Goal: Find specific page/section: Find specific page/section

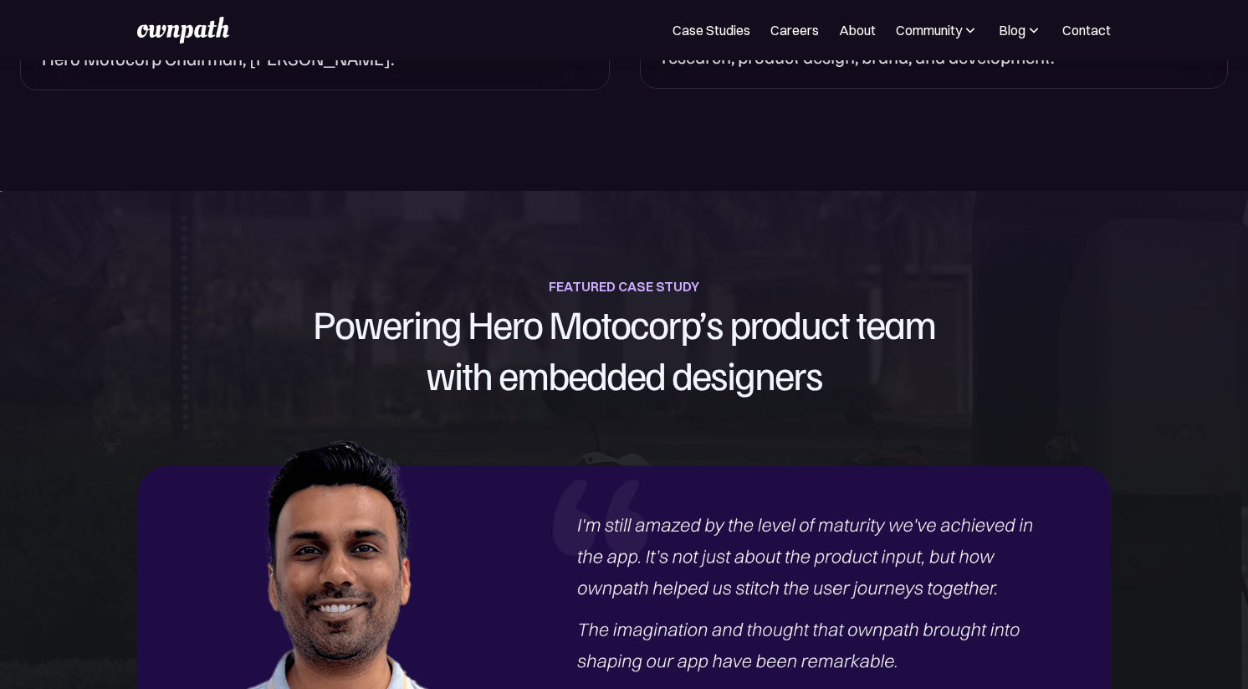
scroll to position [1920, 0]
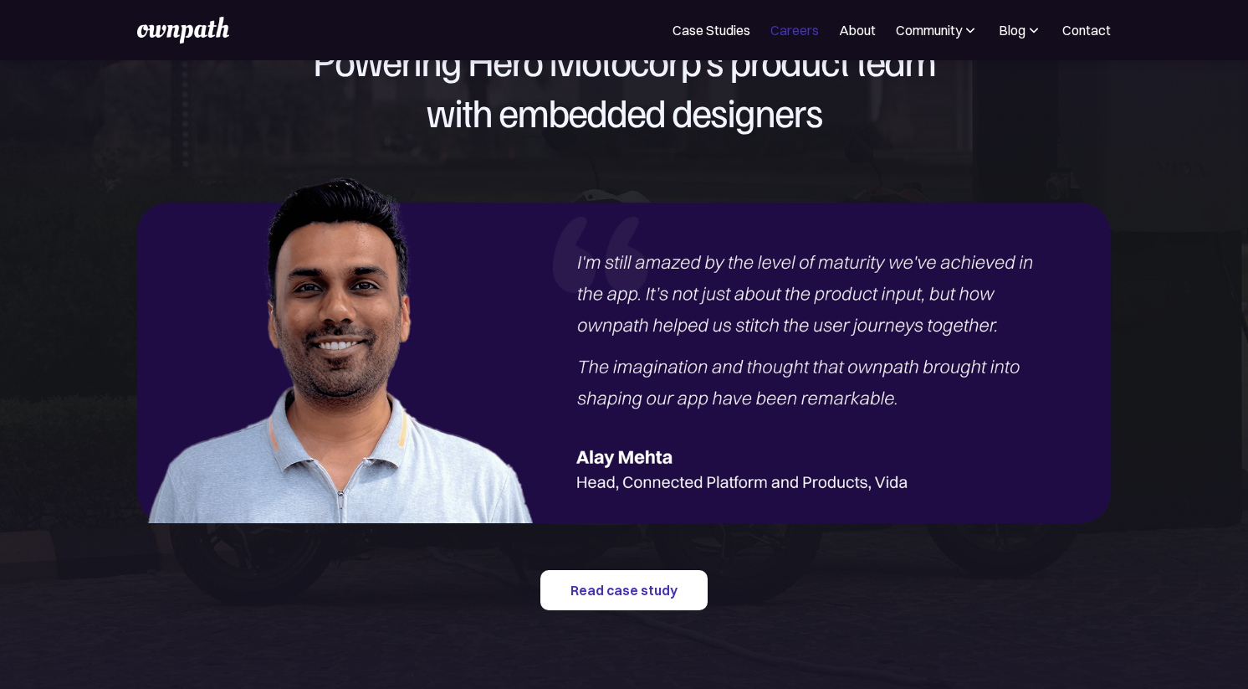
click at [786, 31] on link "Careers" at bounding box center [795, 30] width 49 height 20
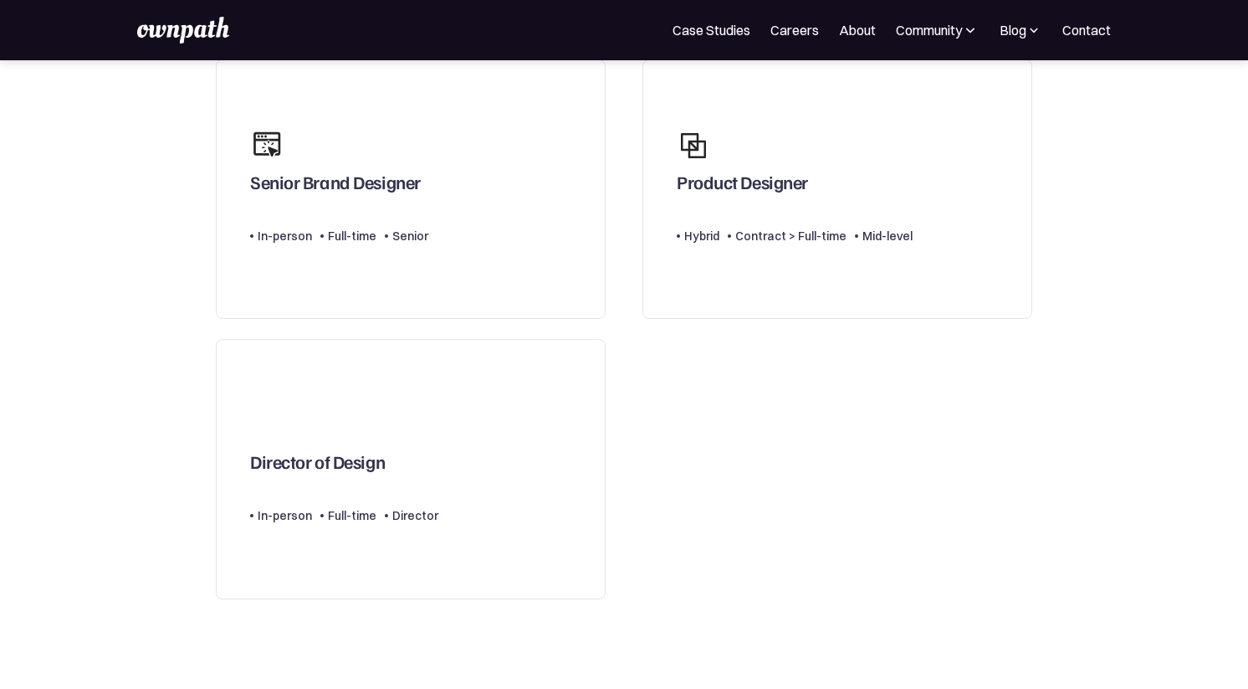
scroll to position [167, 0]
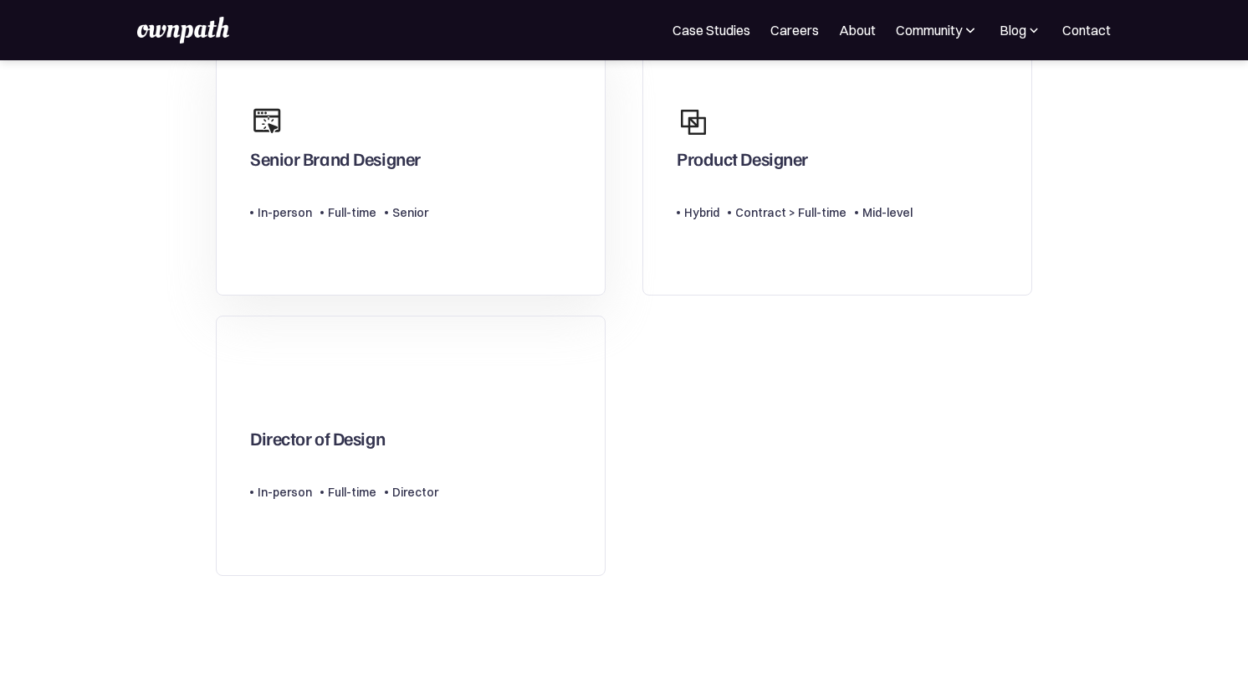
click at [449, 222] on link "Senior Brand Designer Type Level In-person Full-time Senior" at bounding box center [411, 166] width 390 height 260
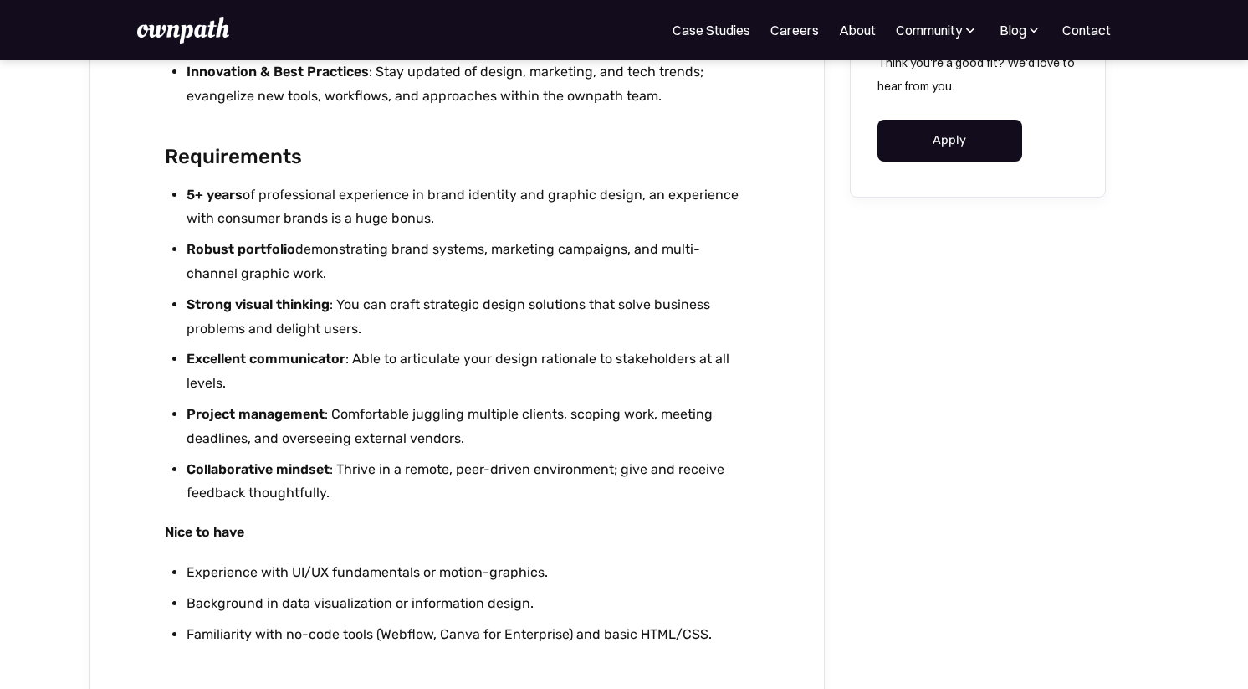
scroll to position [2602, 0]
